Goal: Task Accomplishment & Management: Manage account settings

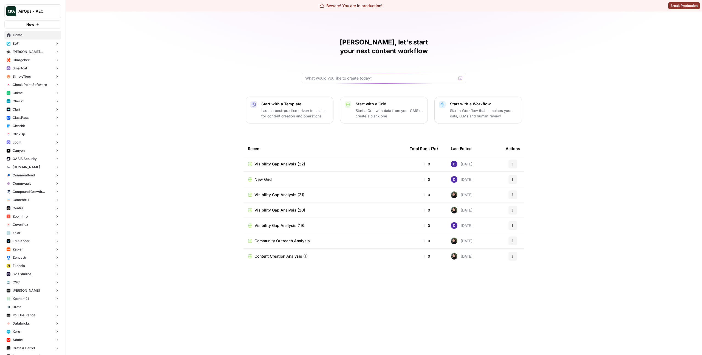
click at [28, 60] on span "Chargebee" at bounding box center [21, 60] width 17 height 5
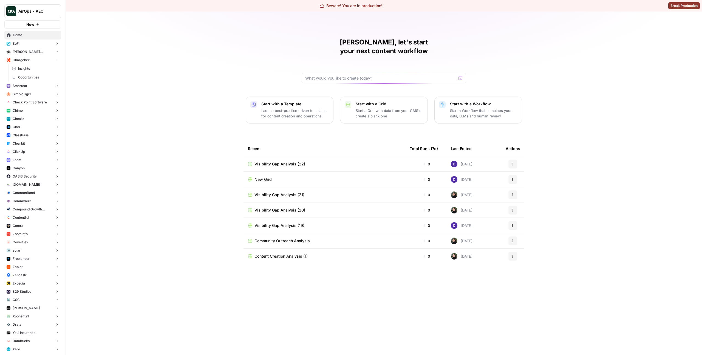
click at [35, 69] on span "Insights" at bounding box center [38, 68] width 41 height 5
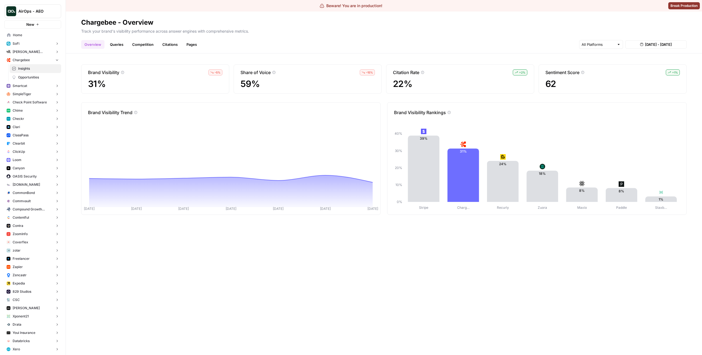
click at [163, 44] on link "Citations" at bounding box center [170, 44] width 22 height 9
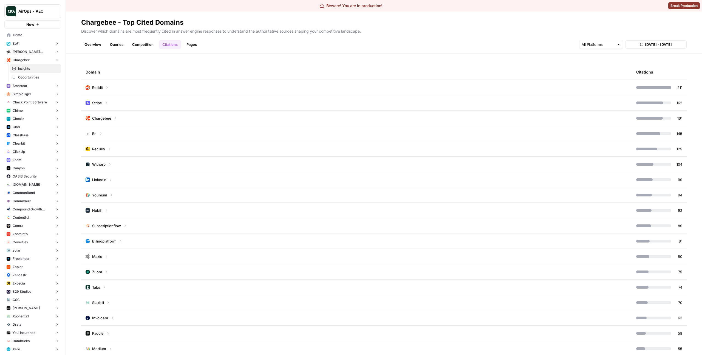
click at [180, 89] on td "Reddit" at bounding box center [356, 87] width 551 height 15
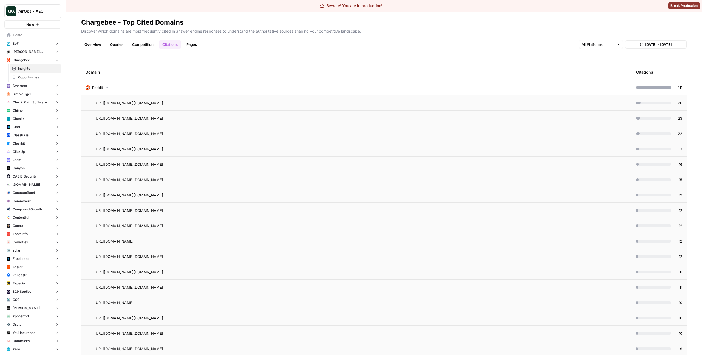
click at [184, 90] on td "Reddit" at bounding box center [356, 87] width 551 height 15
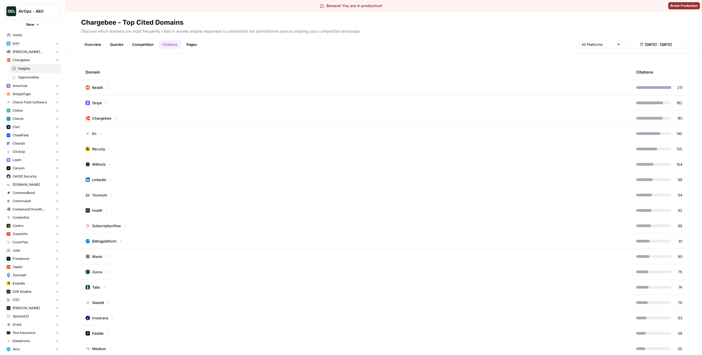
click at [658, 40] on button "[DATE] - [DATE]" at bounding box center [656, 44] width 61 height 8
click at [650, 87] on div "5" at bounding box center [649, 86] width 7 height 7
click at [644, 95] on div "11" at bounding box center [640, 95] width 7 height 7
click at [414, 88] on td "Reddit" at bounding box center [356, 87] width 551 height 15
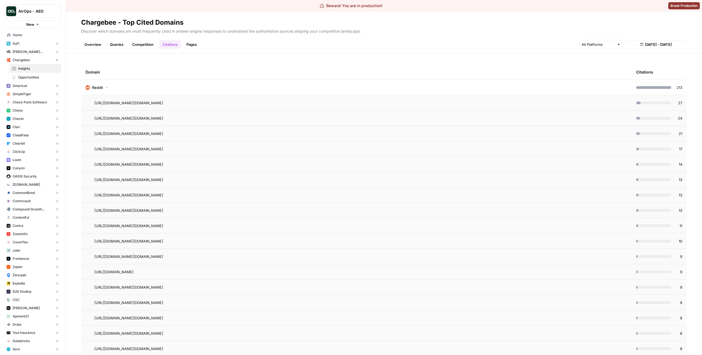
click at [390, 87] on td "Reddit" at bounding box center [356, 87] width 551 height 15
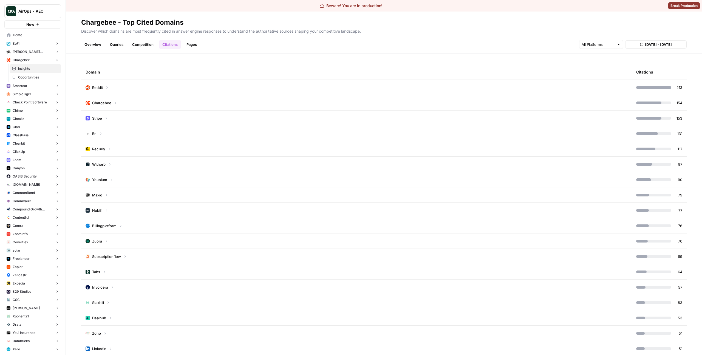
click at [333, 107] on td "Chargebee" at bounding box center [356, 102] width 551 height 15
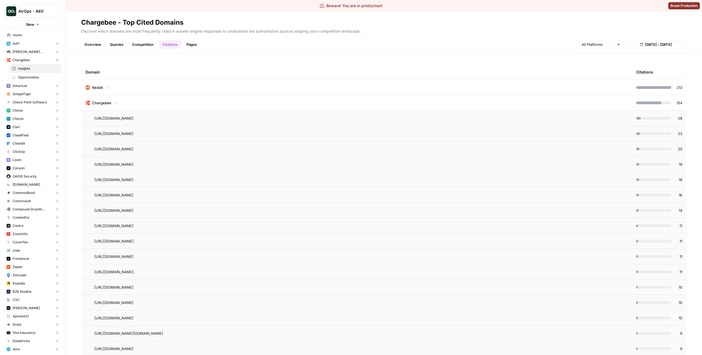
click at [336, 105] on td "Chargebee" at bounding box center [356, 102] width 551 height 15
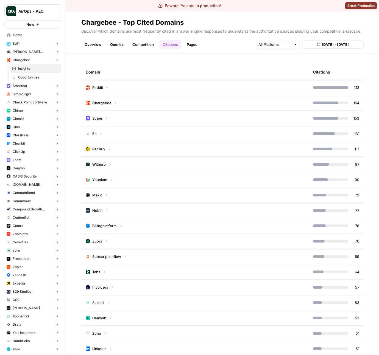
click at [169, 75] on div "Domain" at bounding box center [195, 71] width 218 height 15
click at [153, 90] on td "Reddit" at bounding box center [194, 87] width 227 height 15
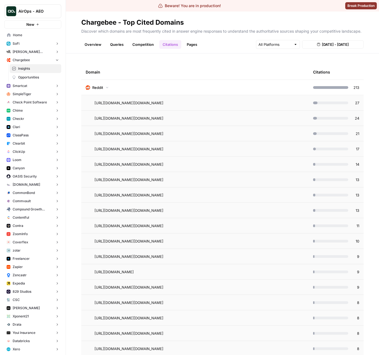
click at [240, 88] on td "Reddit" at bounding box center [194, 87] width 227 height 15
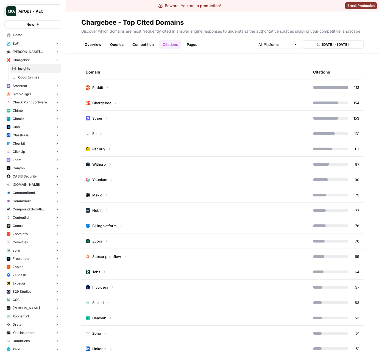
click at [140, 105] on td "Chargebee" at bounding box center [194, 102] width 227 height 15
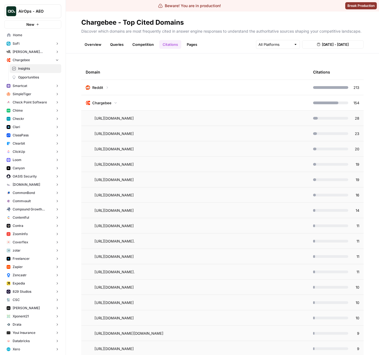
click at [141, 104] on td "Chargebee" at bounding box center [194, 102] width 227 height 15
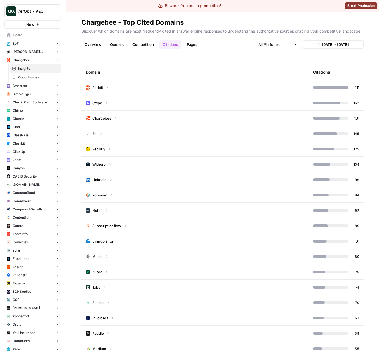
click at [206, 85] on td "Reddit" at bounding box center [194, 87] width 227 height 15
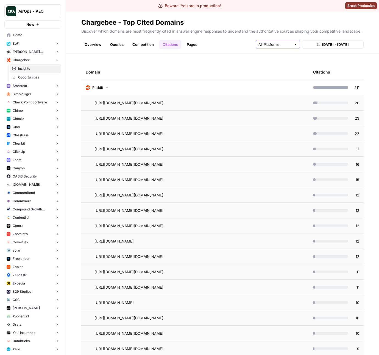
click at [286, 44] on input "text" at bounding box center [274, 44] width 33 height 5
click at [278, 64] on span "ChatGPT" at bounding box center [279, 64] width 27 height 5
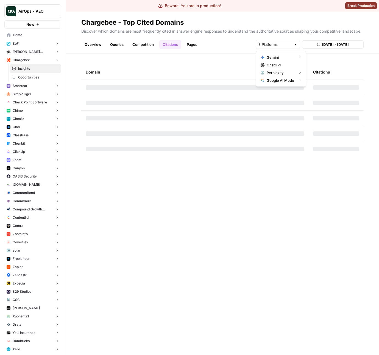
click at [215, 61] on div "Domain Citations" at bounding box center [222, 205] width 313 height 302
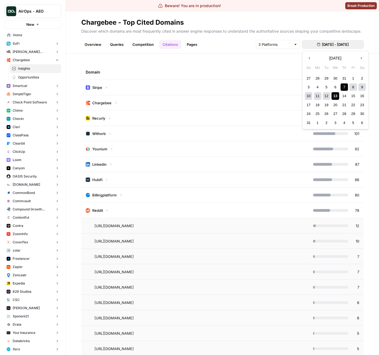
click at [326, 44] on span "[DATE] - [DATE]" at bounding box center [335, 44] width 27 height 5
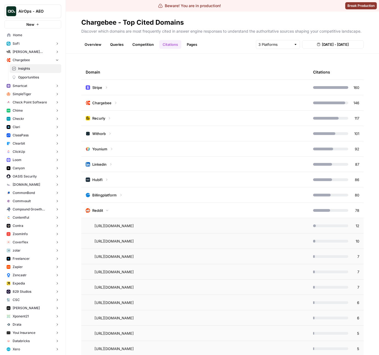
click at [283, 54] on div "Domain Citations Stripe 160 Chargebee 146 Recurly 117 Withorb 101 Younium 92 Li…" at bounding box center [222, 205] width 313 height 302
click at [287, 45] on input "text" at bounding box center [274, 44] width 33 height 5
click at [286, 78] on span "Google AI Mode" at bounding box center [279, 80] width 27 height 5
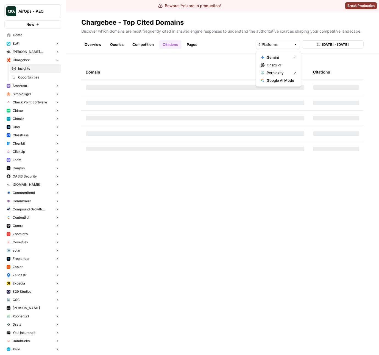
click at [286, 56] on span "Gemini" at bounding box center [277, 57] width 22 height 5
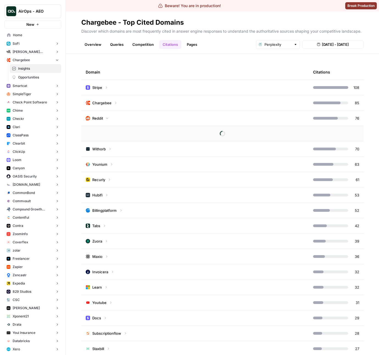
click at [229, 63] on div "Domain Citations Stripe 108 Chargebee 85 Reddit 76 Withorb 70 Younium 63 Recurl…" at bounding box center [222, 205] width 313 height 302
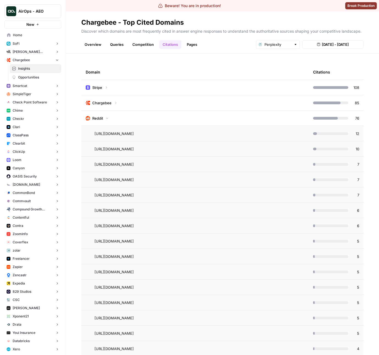
click at [207, 119] on td "Reddit" at bounding box center [194, 118] width 227 height 15
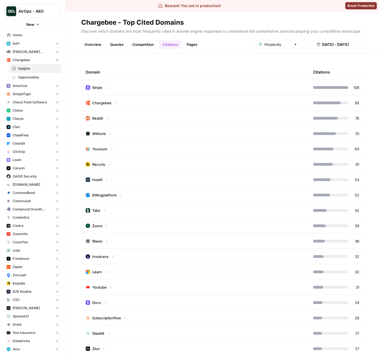
click at [211, 119] on td "Reddit" at bounding box center [194, 118] width 227 height 15
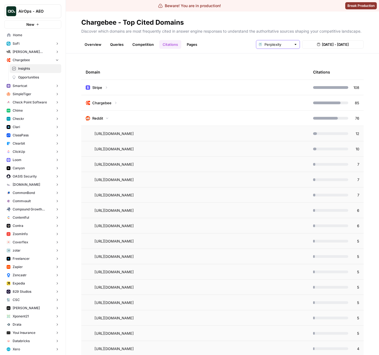
click at [286, 45] on input "text" at bounding box center [277, 44] width 27 height 5
click at [282, 63] on span "ChatGPT" at bounding box center [279, 64] width 27 height 5
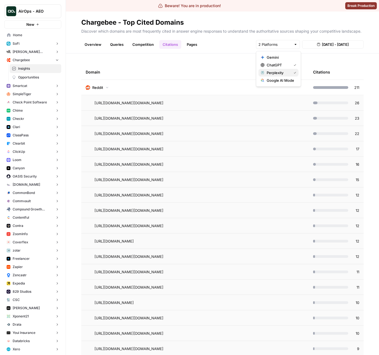
click at [267, 73] on span "Perplexity" at bounding box center [277, 72] width 22 height 5
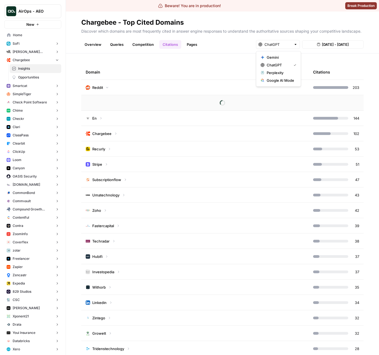
click at [213, 61] on div "Domain Citations Reddit 203 En 144 Chargebee 102 Recurly 53 Stripe 51 Subscript…" at bounding box center [222, 205] width 313 height 302
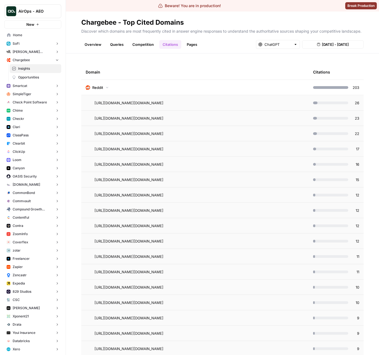
click at [134, 90] on td "Reddit" at bounding box center [194, 87] width 227 height 15
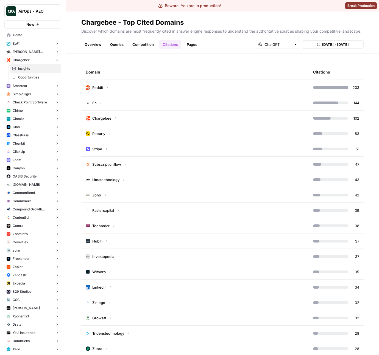
click at [160, 106] on td "En" at bounding box center [194, 102] width 227 height 15
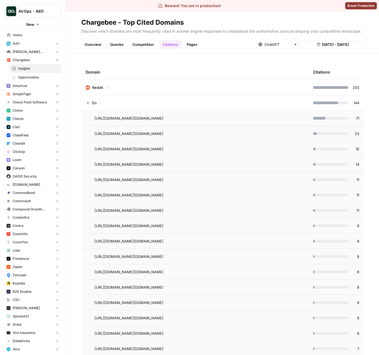
click at [224, 106] on td "En" at bounding box center [194, 102] width 227 height 15
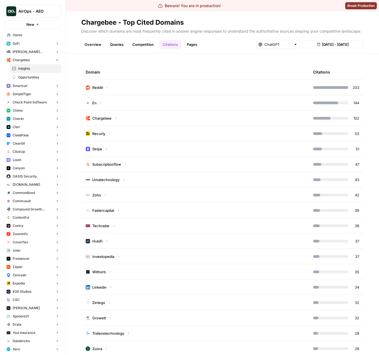
click at [224, 106] on td "En" at bounding box center [194, 102] width 227 height 15
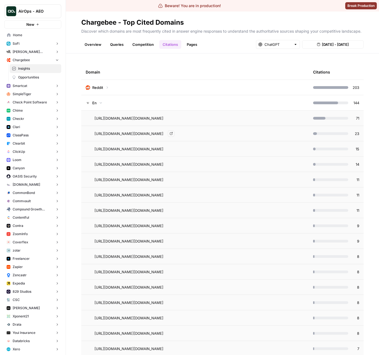
click at [173, 133] on span "Go to page" at bounding box center [172, 133] width 0 height 0
click at [252, 119] on div "https://en.wikipedia.org/wiki/Zuora?utm_source=chatgpt.com Go to page" at bounding box center [199, 118] width 210 height 7
click at [170, 101] on td "En" at bounding box center [194, 102] width 227 height 15
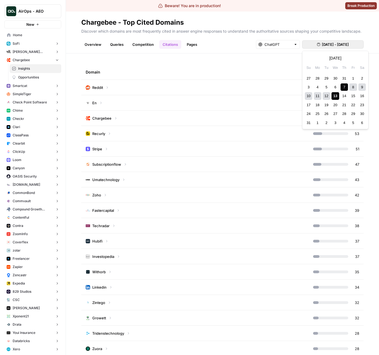
click at [337, 40] on button "[DATE] - [DATE]" at bounding box center [332, 44] width 61 height 8
click at [344, 88] on div "7" at bounding box center [343, 86] width 7 height 7
click at [351, 87] on div "8" at bounding box center [352, 86] width 7 height 7
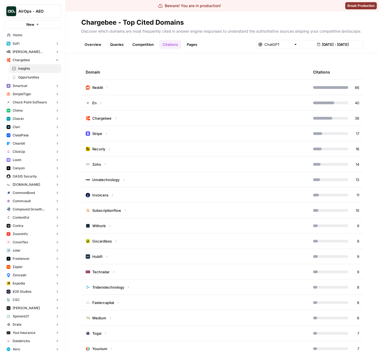
click at [333, 43] on span "Aug 7, 2025 - Aug 8, 2025" at bounding box center [335, 44] width 27 height 5
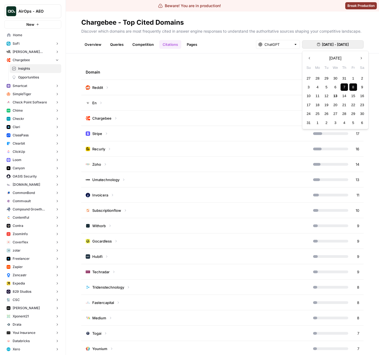
click at [345, 85] on div "7" at bounding box center [343, 86] width 7 height 7
click at [336, 86] on div "6" at bounding box center [334, 86] width 7 height 7
click at [345, 87] on div "7" at bounding box center [343, 86] width 7 height 7
click at [337, 46] on span "Aug 7, 2025 - Aug 7, 2025" at bounding box center [335, 44] width 27 height 5
click at [327, 87] on div "5" at bounding box center [325, 86] width 7 height 7
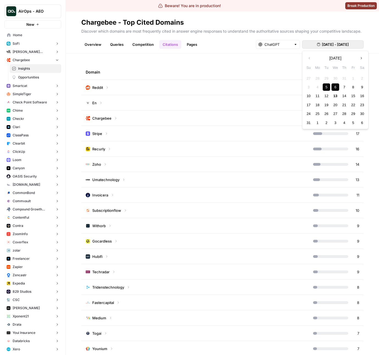
click at [334, 87] on div "6" at bounding box center [334, 86] width 7 height 7
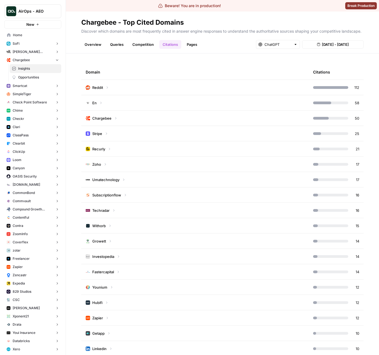
click at [251, 71] on div "Domain" at bounding box center [195, 71] width 218 height 15
click at [230, 89] on td "Reddit" at bounding box center [194, 87] width 227 height 15
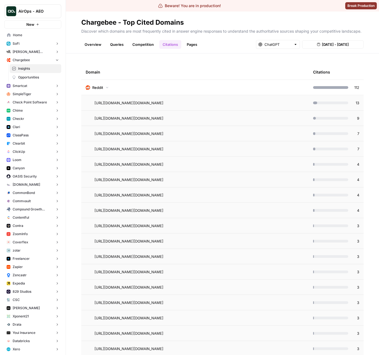
click at [230, 89] on td "Reddit" at bounding box center [194, 87] width 227 height 15
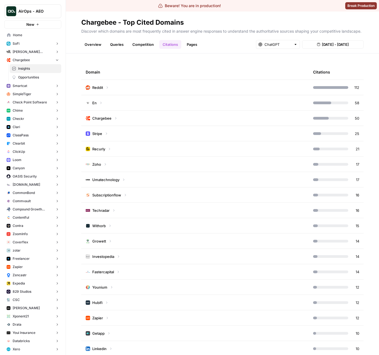
click at [230, 89] on td "Reddit" at bounding box center [194, 87] width 227 height 15
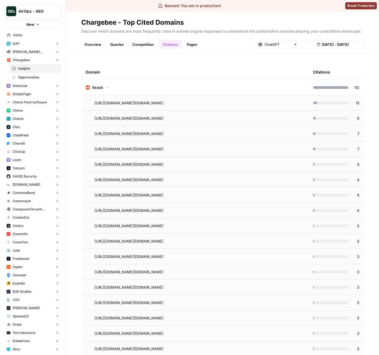
click at [230, 89] on td "Reddit" at bounding box center [194, 87] width 227 height 15
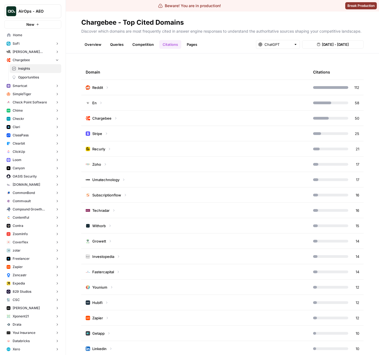
click at [315, 49] on header "Chargebee - Top Cited Domains Discover which domains are most frequently cited …" at bounding box center [222, 33] width 313 height 42
click at [332, 45] on span "Aug 5, 2025 - Aug 6, 2025" at bounding box center [335, 44] width 27 height 5
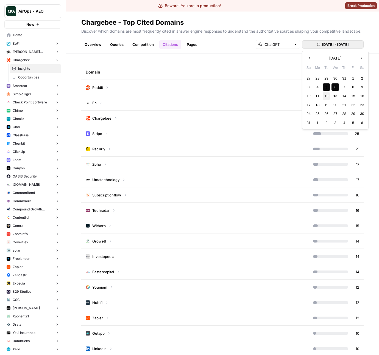
click at [324, 95] on div "12" at bounding box center [325, 95] width 7 height 7
click at [333, 96] on div "13" at bounding box center [334, 95] width 7 height 7
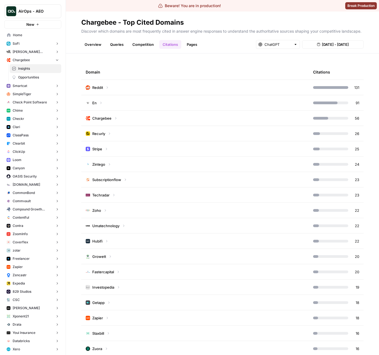
click at [269, 91] on td "Reddit" at bounding box center [194, 87] width 227 height 15
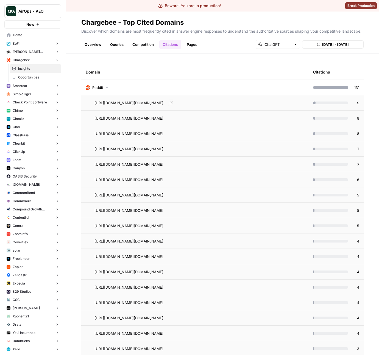
click at [261, 86] on td "Reddit" at bounding box center [194, 87] width 227 height 15
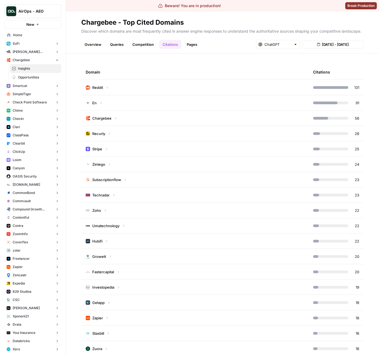
click at [219, 121] on td "Chargebee" at bounding box center [194, 118] width 227 height 15
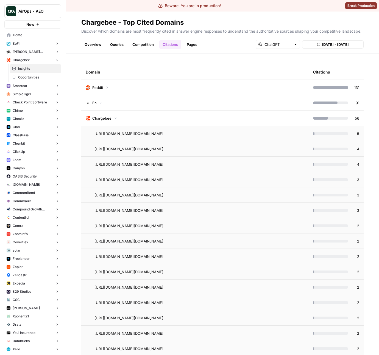
click at [219, 120] on td "Chargebee" at bounding box center [194, 118] width 227 height 15
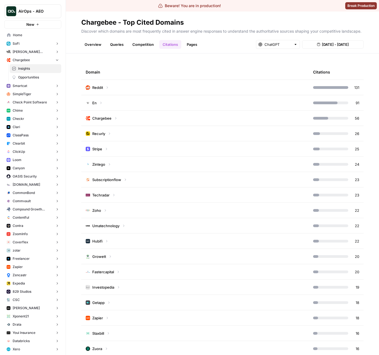
click at [322, 42] on span "Aug 12, 2025 - Aug 13, 2025" at bounding box center [335, 44] width 27 height 5
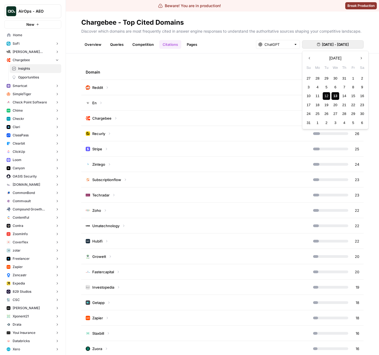
click at [313, 55] on button "Previous month" at bounding box center [309, 58] width 10 height 10
click at [327, 101] on div "20 21 22 23 24 25 26" at bounding box center [335, 104] width 62 height 9
click at [328, 103] on div "22" at bounding box center [325, 104] width 7 height 7
click at [342, 103] on div "24" at bounding box center [343, 104] width 7 height 7
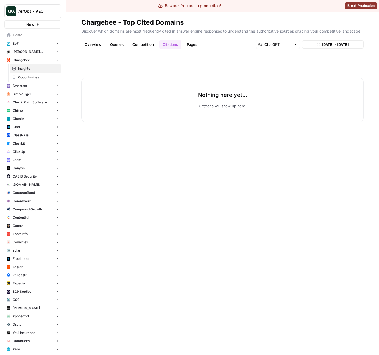
click at [337, 44] on span "Jul 22, 2025 - Jul 24, 2025" at bounding box center [335, 44] width 27 height 5
click at [362, 54] on button "Next month" at bounding box center [361, 58] width 10 height 10
click at [355, 78] on div "1" at bounding box center [352, 78] width 7 height 7
click at [363, 77] on div "2" at bounding box center [361, 78] width 7 height 7
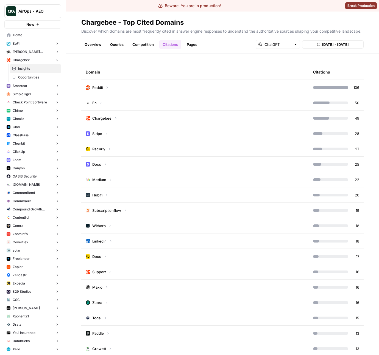
click at [271, 90] on td "Reddit" at bounding box center [194, 87] width 227 height 15
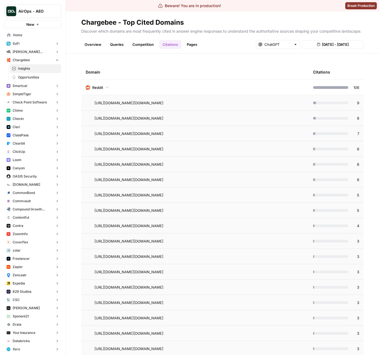
click at [268, 89] on td "Reddit" at bounding box center [194, 87] width 227 height 15
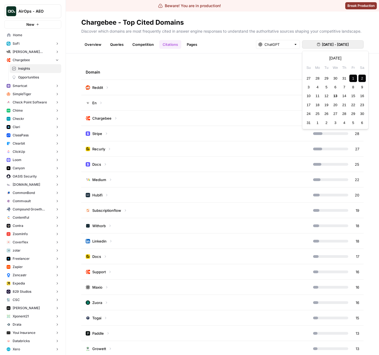
click at [337, 47] on button "Aug 1, 2025 - Aug 2, 2025" at bounding box center [332, 44] width 61 height 8
click at [360, 78] on div "2" at bounding box center [361, 78] width 7 height 7
click at [308, 88] on div "3" at bounding box center [308, 86] width 7 height 7
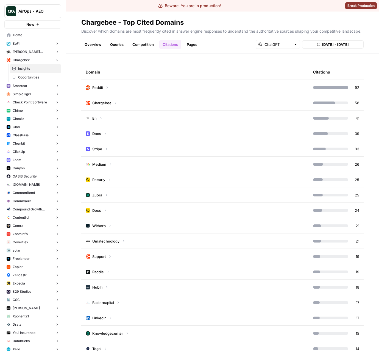
click at [281, 87] on td "Reddit" at bounding box center [194, 87] width 227 height 15
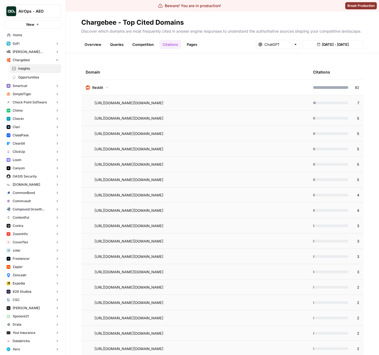
click at [23, 43] on button "SoFi" at bounding box center [32, 44] width 57 height 8
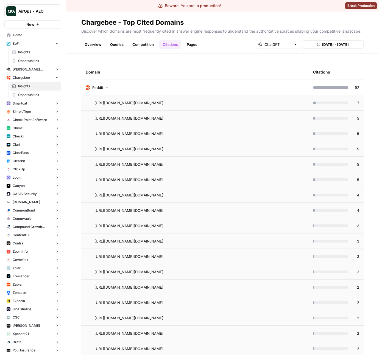
click at [31, 45] on button "SoFi" at bounding box center [32, 44] width 57 height 8
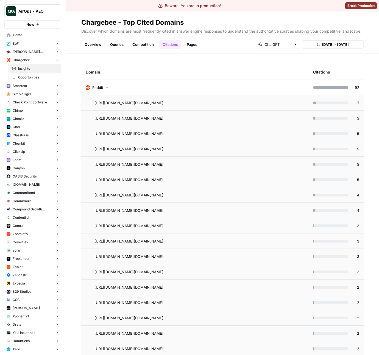
click at [30, 49] on span "[PERSON_NAME] [PERSON_NAME] at Work" at bounding box center [33, 51] width 40 height 5
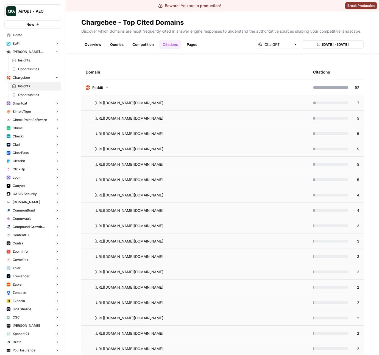
click at [30, 43] on button "SoFi" at bounding box center [32, 44] width 57 height 8
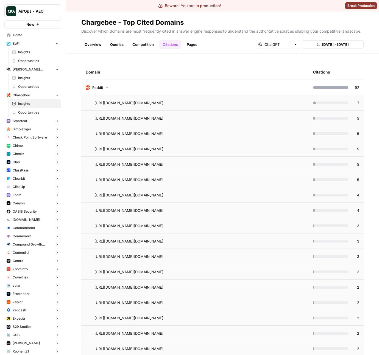
click at [29, 48] on link "Insights" at bounding box center [36, 52] width 52 height 9
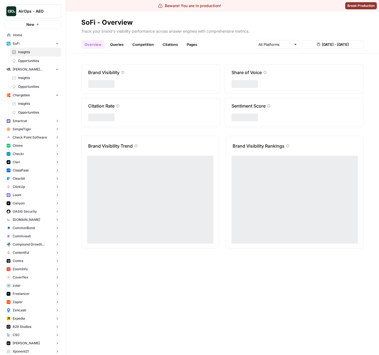
click at [29, 67] on span "[PERSON_NAME] [PERSON_NAME] at Work" at bounding box center [33, 69] width 40 height 5
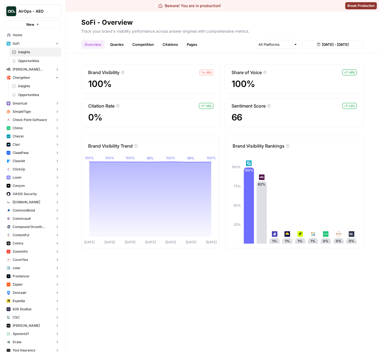
click at [233, 48] on div "Overview Queries Competition Citations Pages Aug 7, 2025 - Aug 13, 2025" at bounding box center [222, 42] width 282 height 13
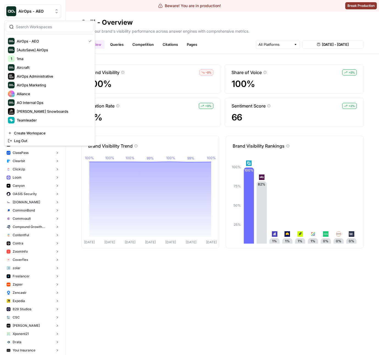
click at [35, 12] on span "AirOps - AEO" at bounding box center [34, 11] width 33 height 5
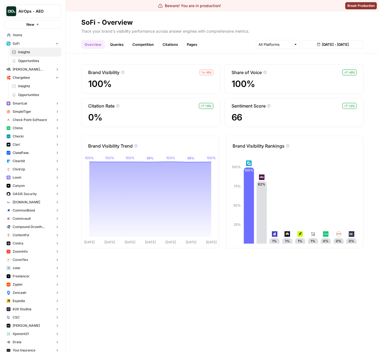
click at [174, 85] on span "100%" at bounding box center [150, 84] width 125 height 10
click at [36, 43] on button "SoFi" at bounding box center [32, 44] width 57 height 8
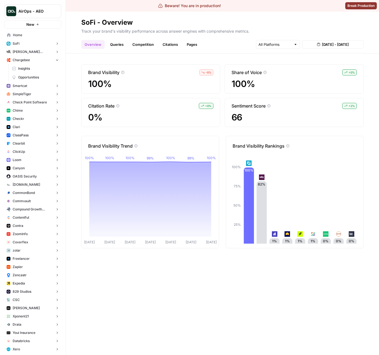
click at [33, 36] on span "Home" at bounding box center [36, 35] width 46 height 5
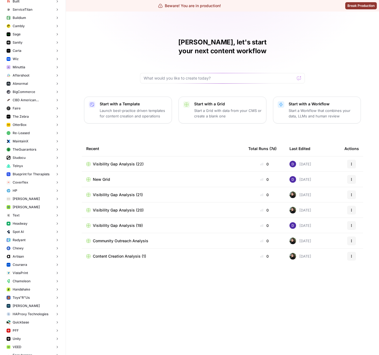
scroll to position [1899, 0]
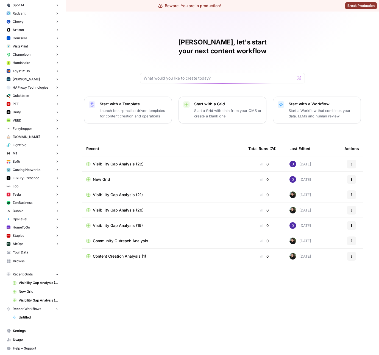
click at [31, 263] on span "Browse" at bounding box center [36, 261] width 46 height 5
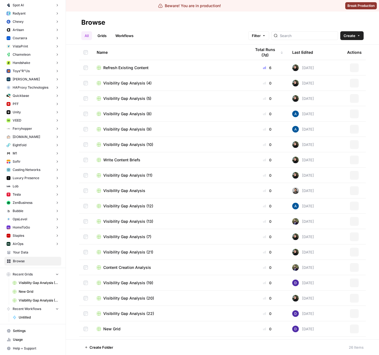
click at [34, 252] on span "Your Data" at bounding box center [36, 252] width 46 height 5
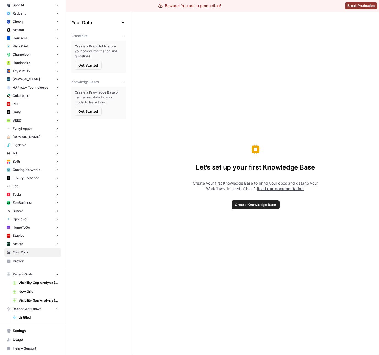
click at [109, 204] on div "Your Data Add Data Brand Kits New Create a Brand Kit to store your brand inform…" at bounding box center [99, 184] width 66 height 344
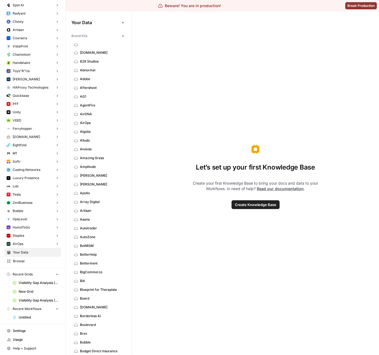
click at [33, 260] on span "Browse" at bounding box center [36, 261] width 46 height 5
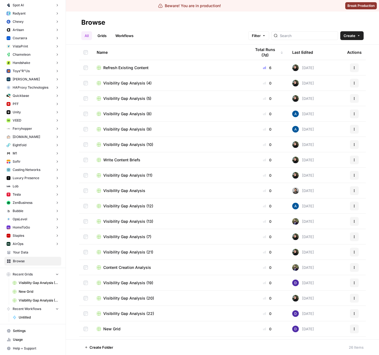
click at [36, 255] on link "Your Data" at bounding box center [32, 252] width 57 height 9
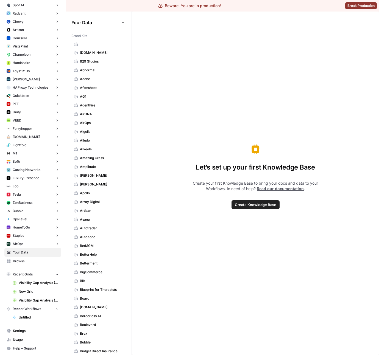
click at [29, 335] on link "Usage" at bounding box center [32, 339] width 57 height 9
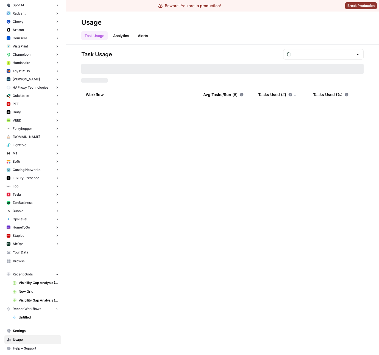
click at [29, 332] on span "Settings" at bounding box center [36, 330] width 46 height 5
type input "August Tasks"
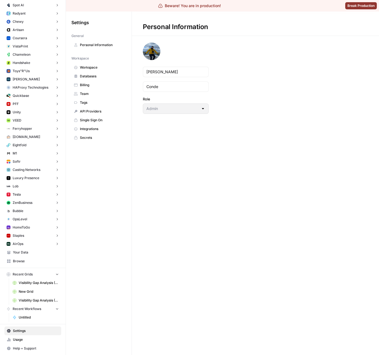
click at [94, 69] on span "Workspace" at bounding box center [102, 67] width 44 height 5
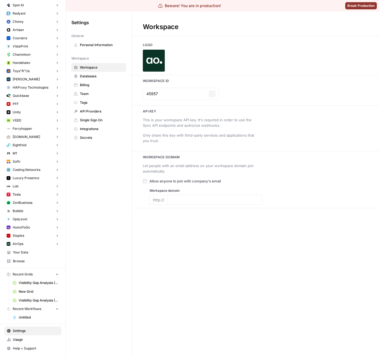
type input "www.airops.com"
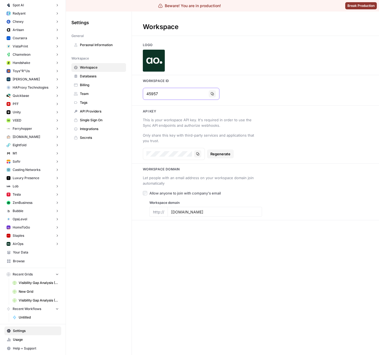
click at [209, 97] on button "Copy" at bounding box center [212, 93] width 7 height 7
